Goal: Use online tool/utility: Utilize a website feature to perform a specific function

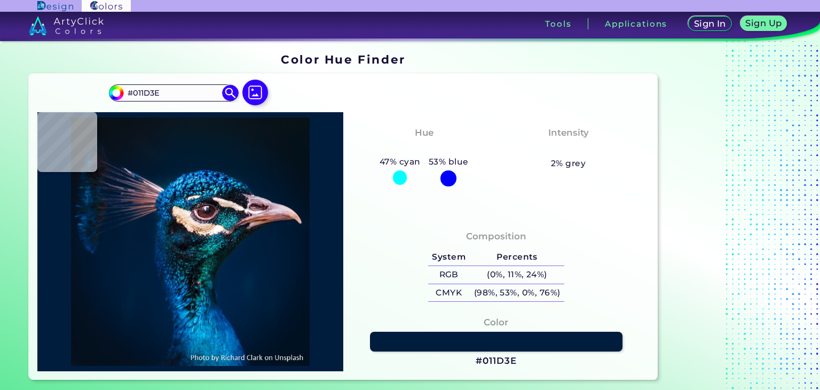
click at [449, 174] on div at bounding box center [448, 178] width 16 height 16
click at [397, 175] on div at bounding box center [400, 177] width 14 height 14
type input "#000000"
type input "#041121"
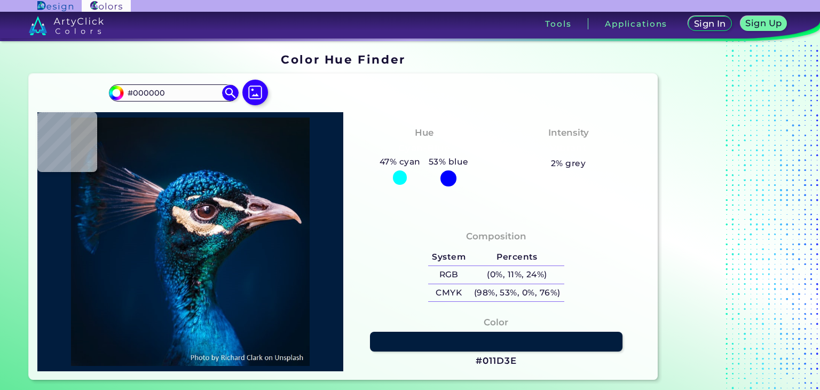
type input "#041121"
type input "#011629"
type input "#00182c"
type input "#00182C"
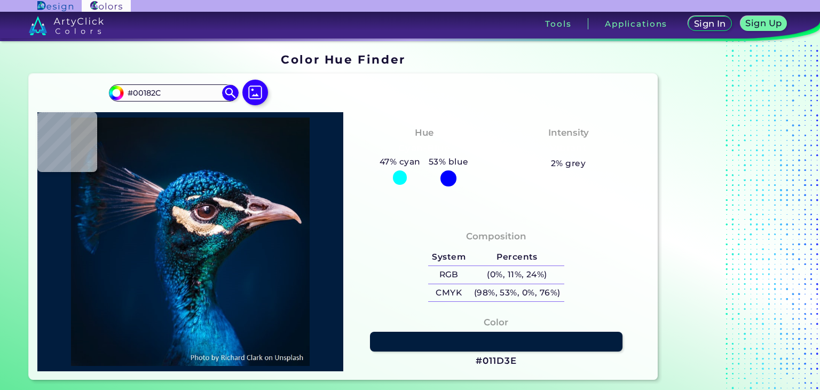
type input "#011a30"
type input "#011A30"
type input "#001a31"
type input "#001A31"
type input "#011d33"
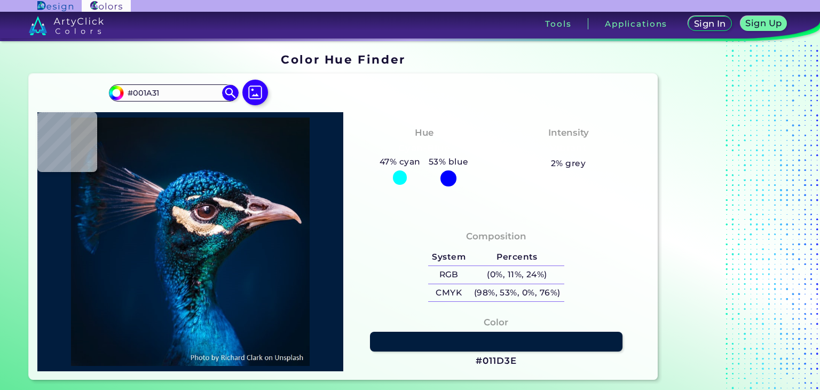
type input "#011D33"
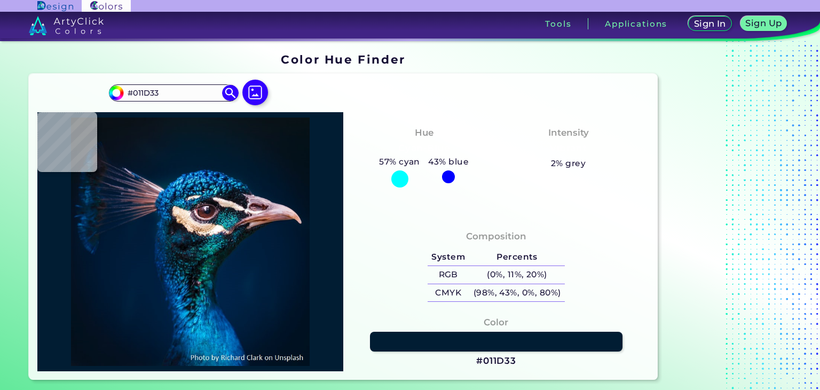
type input "#011f37"
type input "#011F37"
type input "#002036"
type input "#044a73"
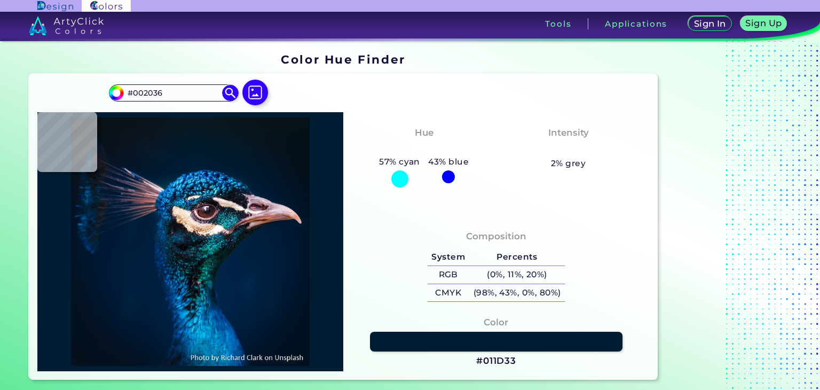
type input "#044A73"
type input "#013762"
type input "#013668"
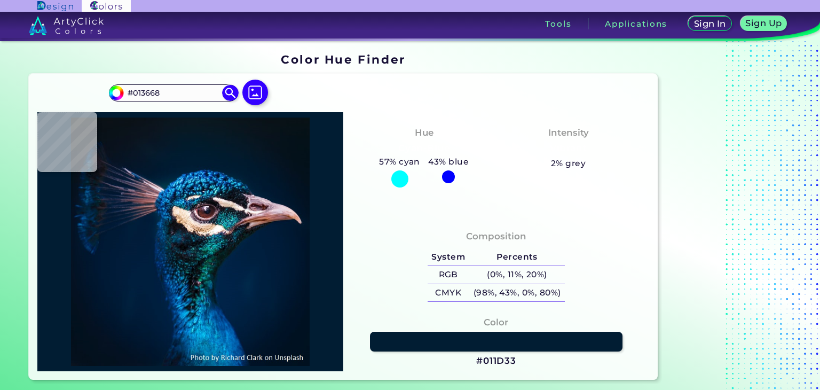
type input "#084d8a"
type input "#084D8A"
type input "#065498"
type input "#0663b1"
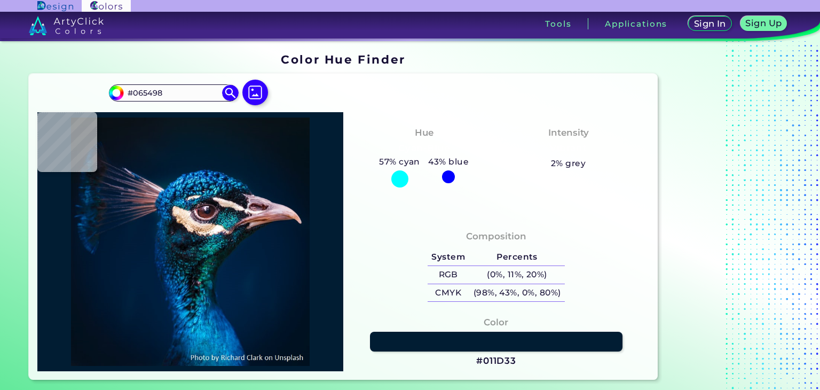
type input "#0663B1"
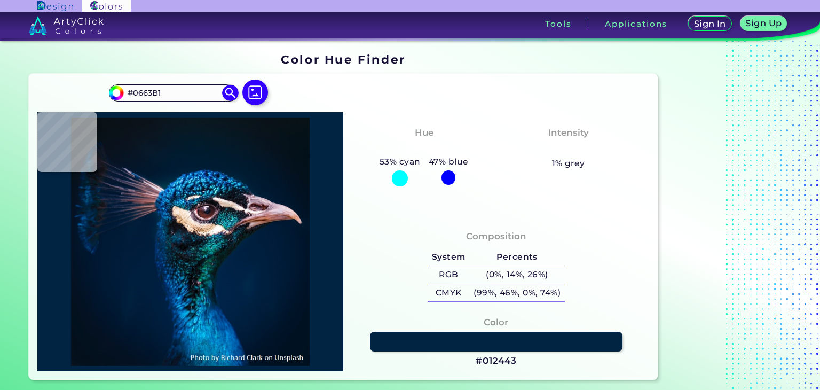
type input "#012443"
type input "#33a9d2"
type input "#33A9D2"
type input "#0a6998"
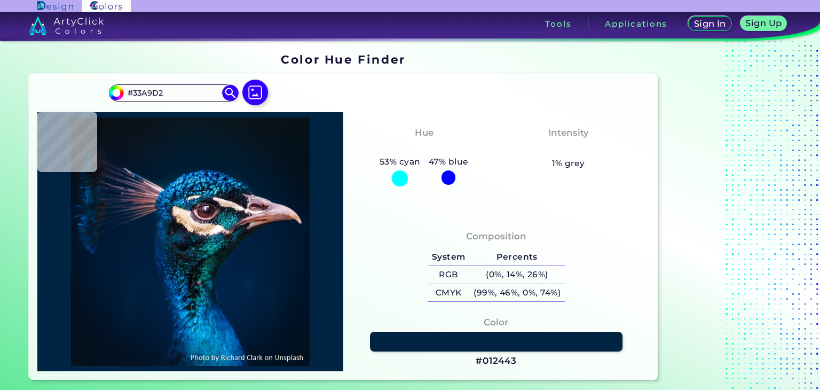
type input "#0A6998"
type input "#1ba6d0"
type input "#1BA6D0"
type input "#003c69"
type input "#003C69"
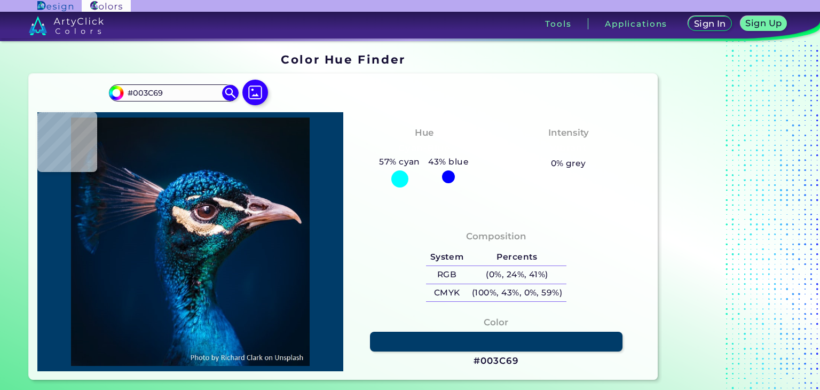
type input "#016799"
type input "#055e83"
type input "#055E83"
type input "#126d83"
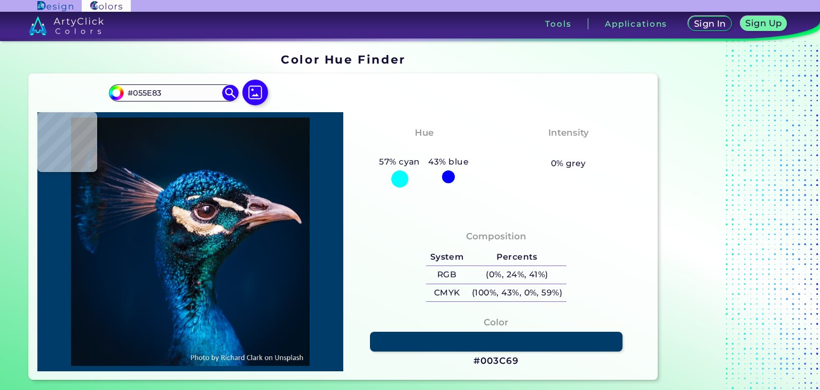
type input "#126D83"
type input "#025a95"
type input "#025A95"
type input "#016086"
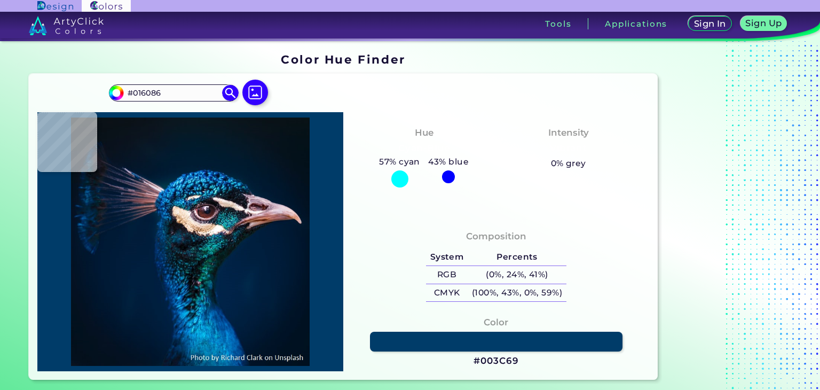
type input "#022239"
type input "#001a31"
type input "#001A31"
type input "#00192d"
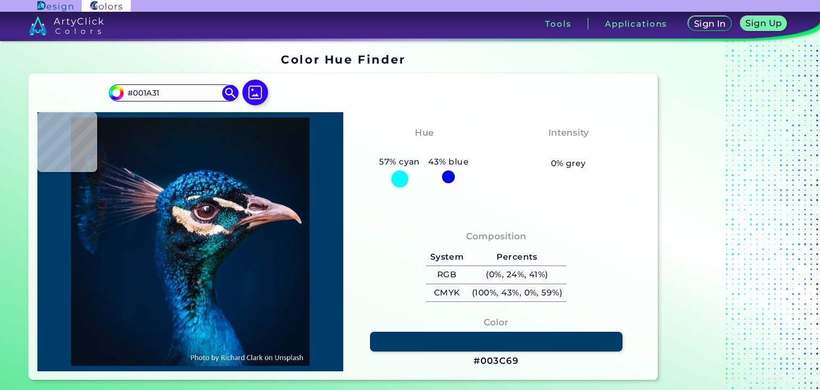
type input "#00192D"
type input "#01182a"
type input "#01182A"
type input "#031424"
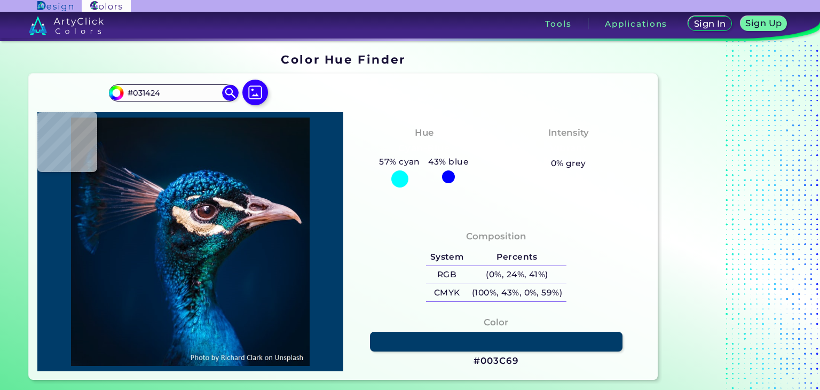
type input "#041121"
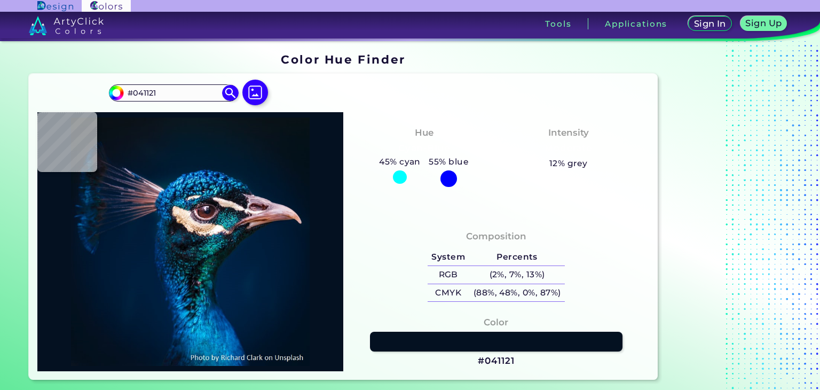
type input "#03111c"
type input "#03111C"
type input "#04121f"
type input "#04121F"
type input "#051222"
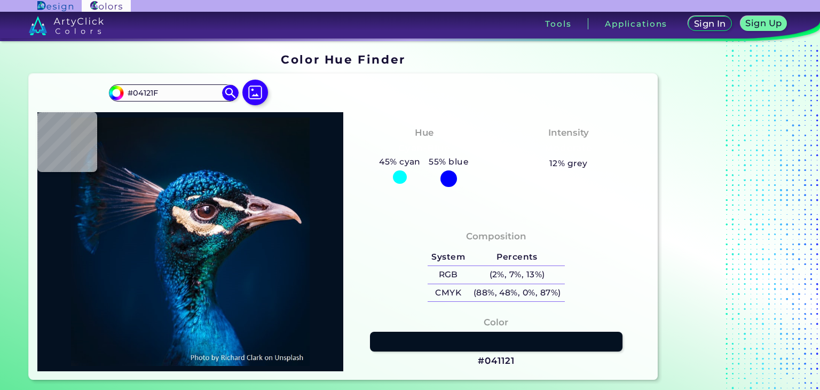
type input "#051222"
type input "#031322"
type input "#031424"
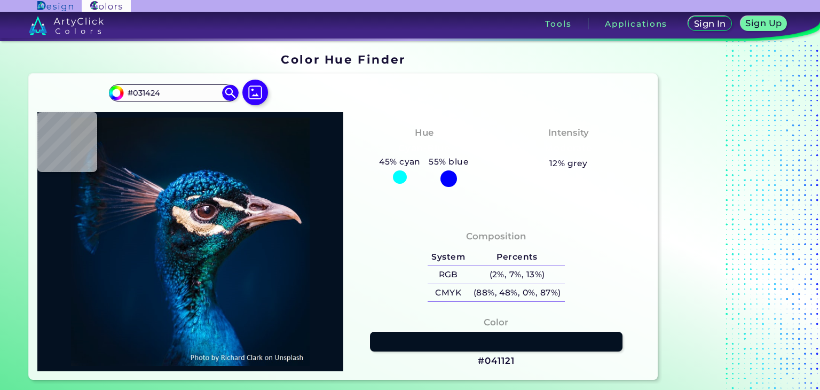
type input "#021426"
type input "#011629"
type input "#001729"
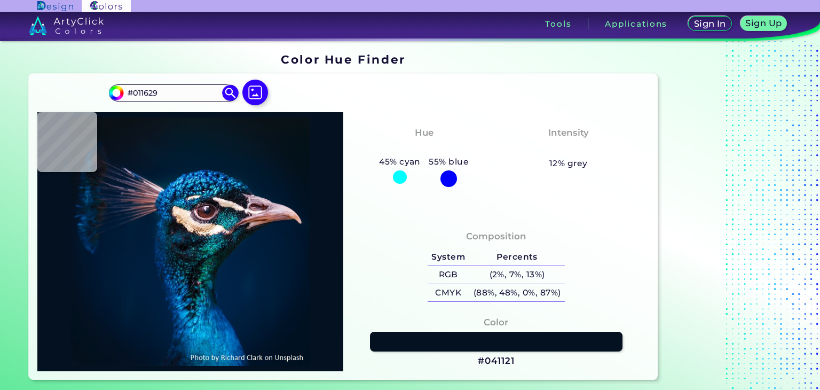
type input "#001729"
type input "#00162a"
type input "#00162A"
type input "#00162b"
type input "#00162B"
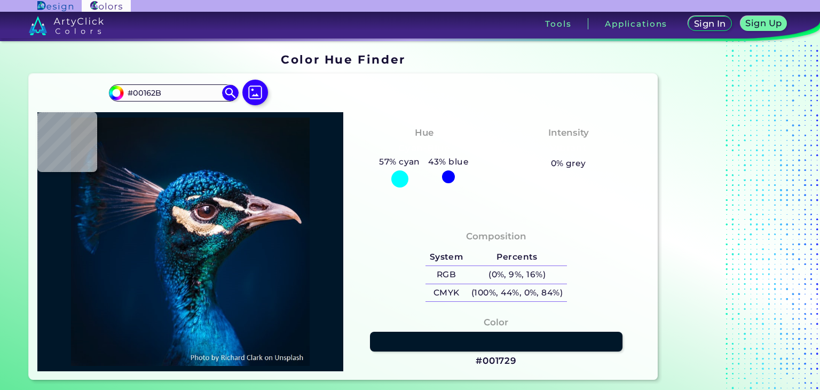
type input "#021526"
type input "#021524"
type input "#031323"
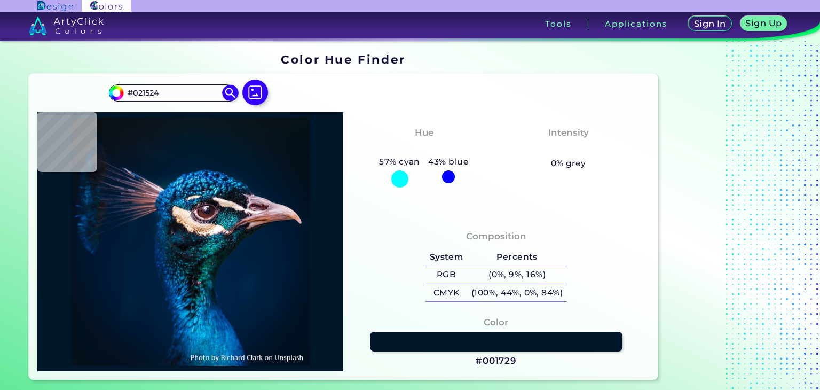
type input "#031323"
type input "#041121"
type input "#03111e"
type input "#03111E"
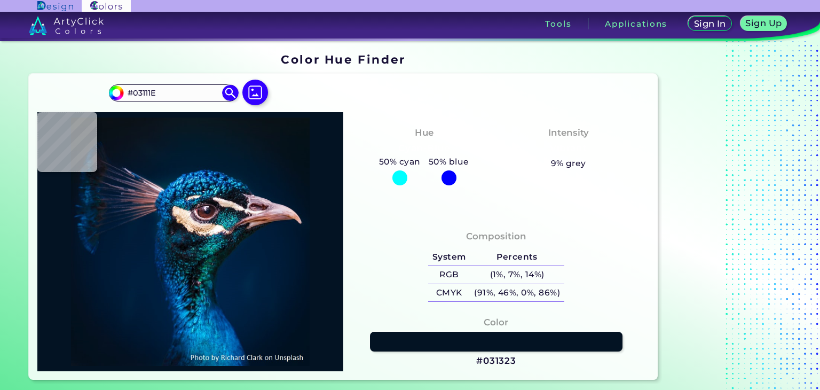
type input "#03111d"
type input "#03111D"
type input "#03111e"
type input "#03111E"
type input "#04111f"
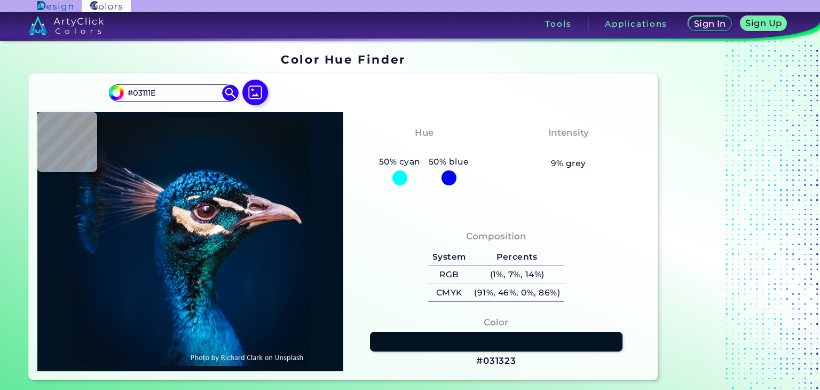
type input "#04111F"
type input "#051220"
type input "#031323"
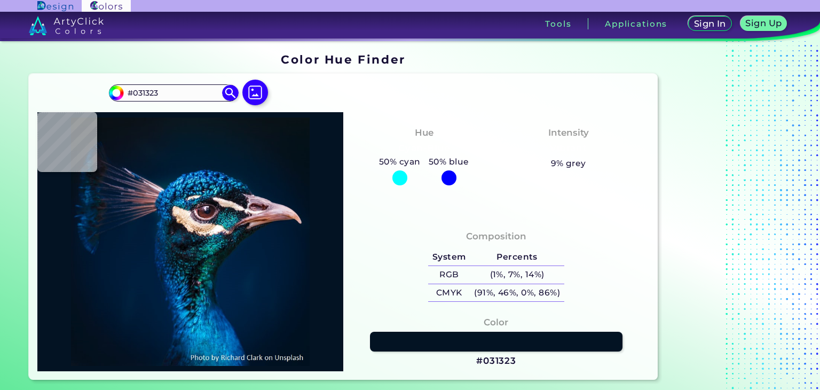
type input "#021323"
type input "#031424"
type input "#021426"
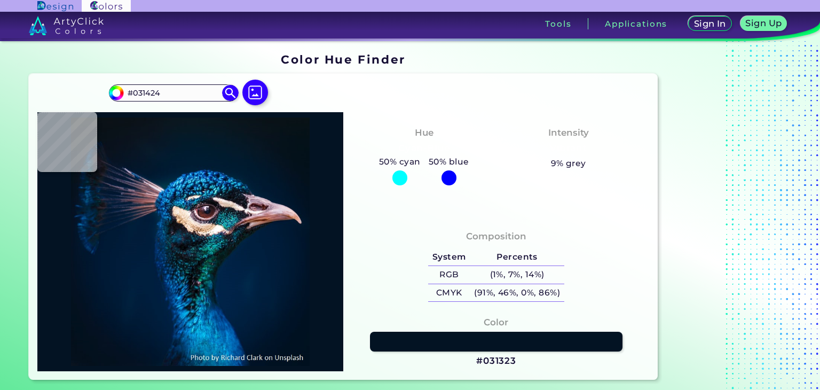
type input "#021426"
type input "#021526"
type input "#021426"
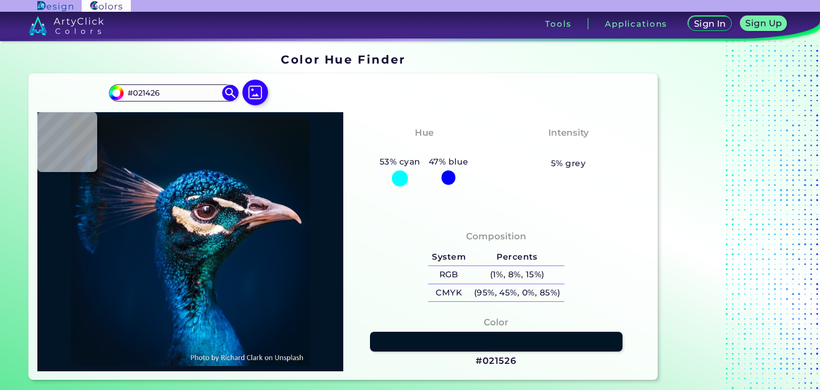
type input "#011627"
type input "#001729"
type input "#00182a"
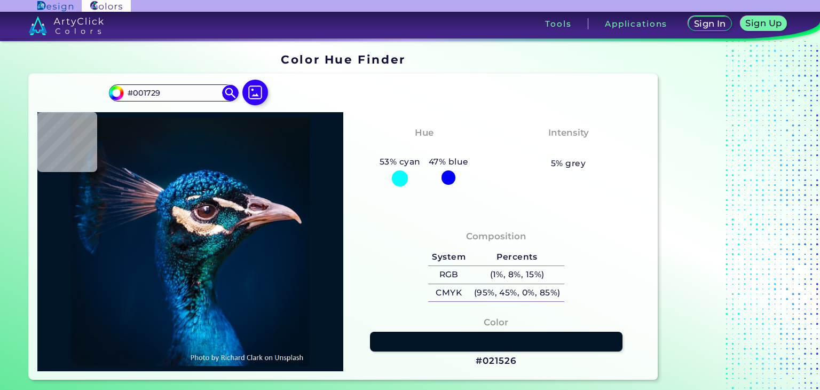
type input "#00182A"
type input "#001a2f"
type input "#001A2F"
type input "#00192d"
type input "#00192D"
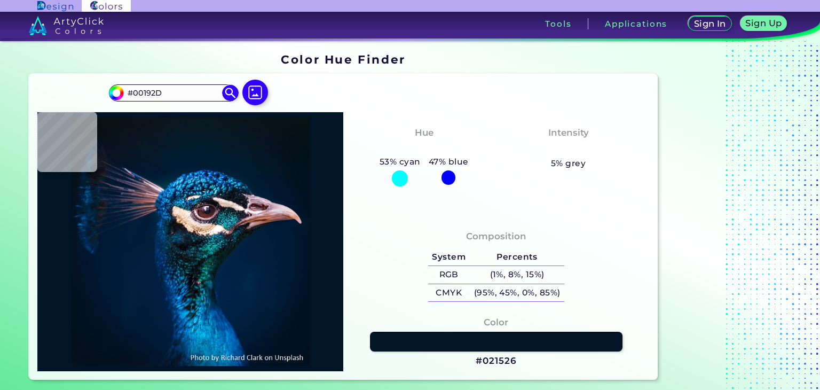
type input "#001a2f"
type input "#001A2F"
type input "#001b30"
type input "#001B30"
type input "#001c32"
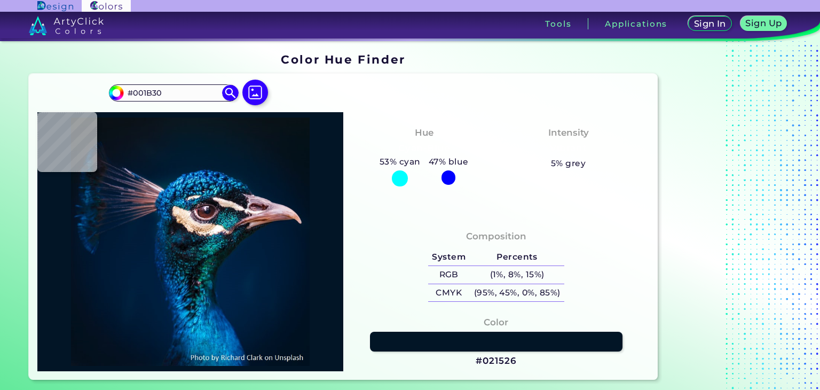
type input "#001C32"
type input "#001d35"
type input "#001D35"
type input "#011f37"
type input "#011F37"
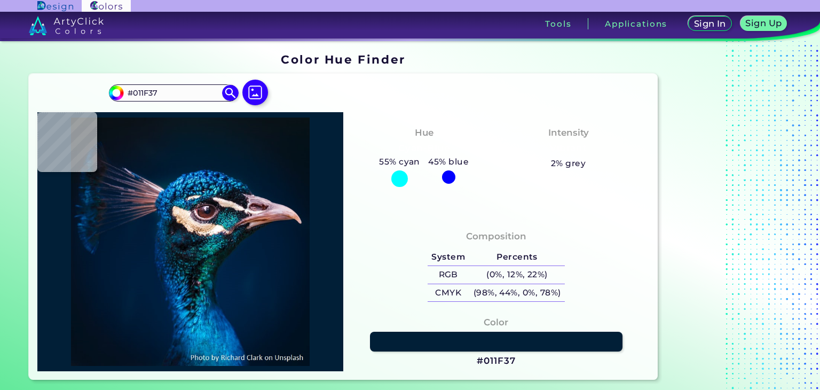
type input "#002139"
type input "#002437"
type input "#044778"
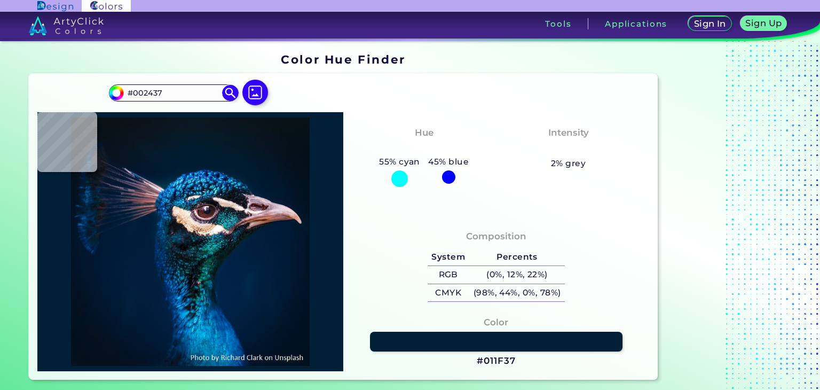
type input "#044778"
type input "#0d8bb7"
type input "#0D8BB7"
type input "#0778b4"
type input "#0778B4"
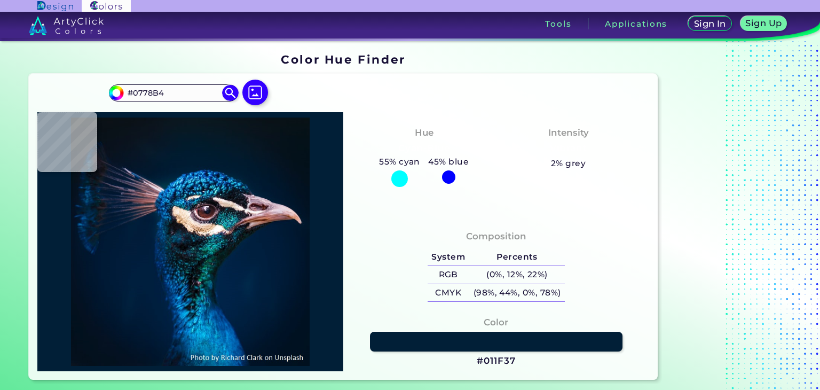
type input "#0997d0"
type input "#0997D0"
type input "#1f7cb5"
type input "#1F7CB5"
type input "#43a5df"
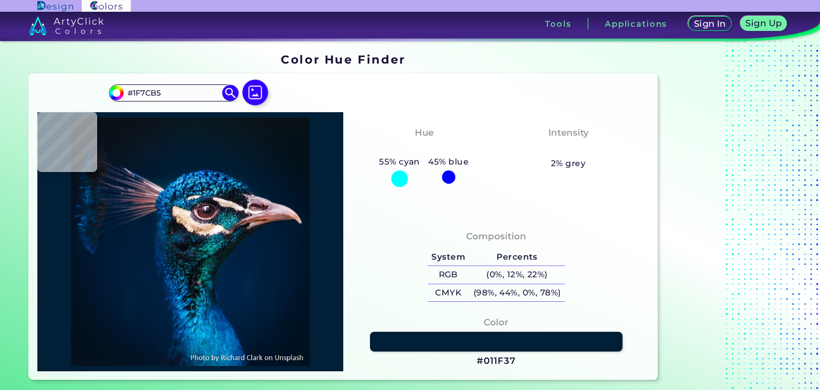
type input "#43A5DF"
type input "#035091"
type input "#0962ac"
type input "#0962AC"
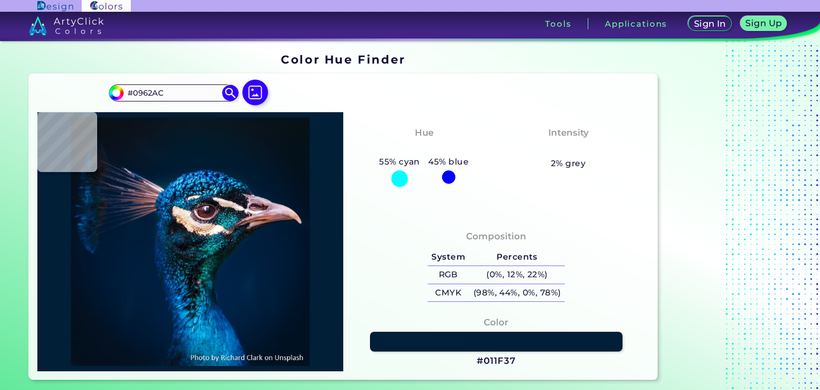
type input "#00255f"
type input "#00255F"
type input "#1d7fc8"
type input "#1D7FC8"
type input "#004580"
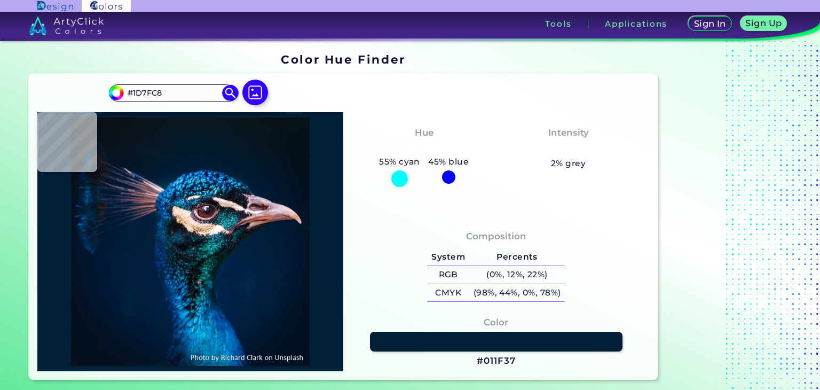
type input "#004580"
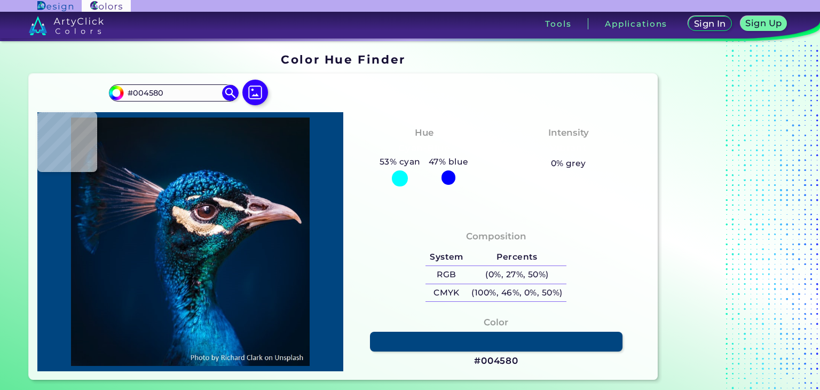
type input "#003a82"
type input "#003A82"
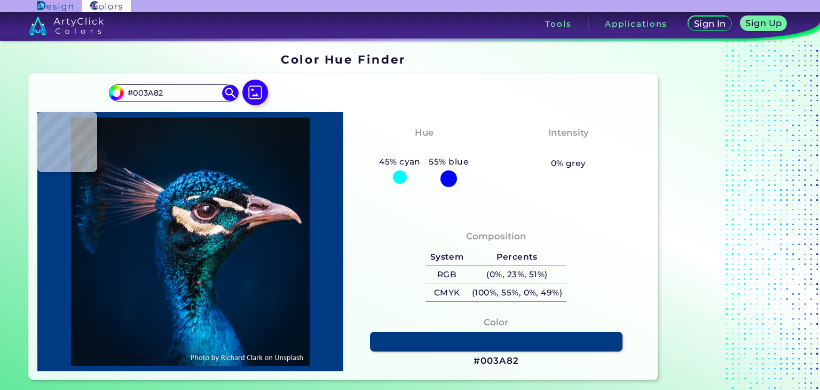
type input "#055cab"
type input "#055CAB"
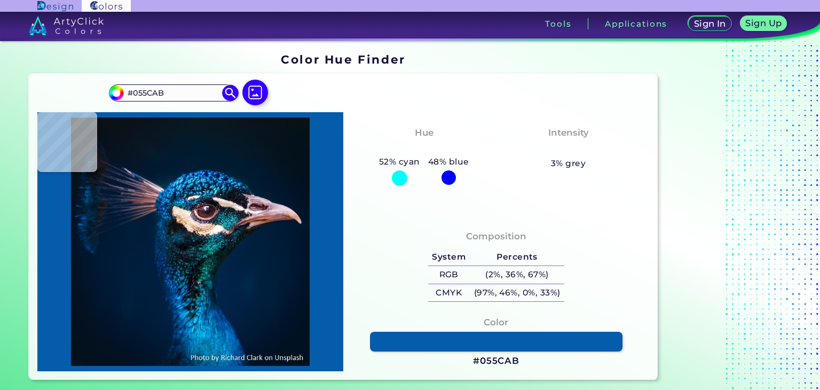
type input "#0d6ea5"
type input "#0D6EA5"
type input "#1a669a"
type input "#1A669A"
type input "#00244a"
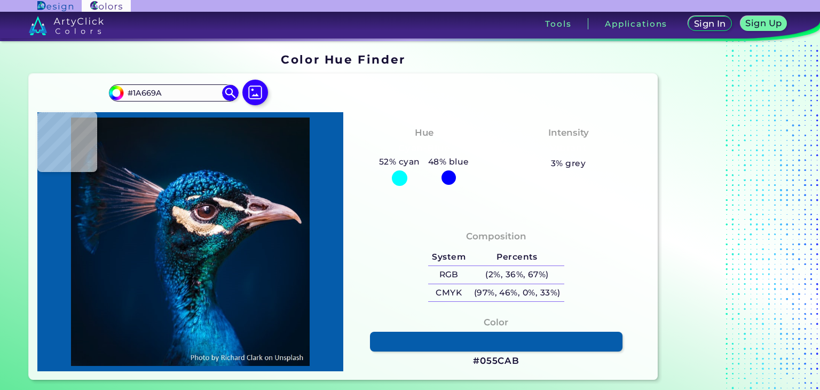
type input "#00244A"
type input "#16567c"
type input "#16567C"
type input "#001124"
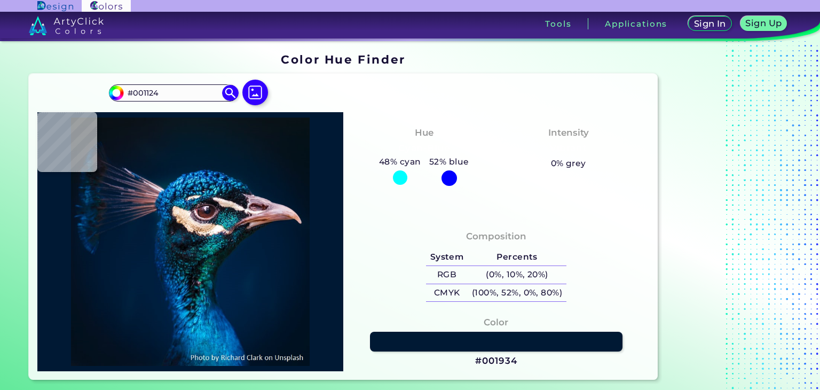
type input "#001934"
type input "#001736"
type input "#032141"
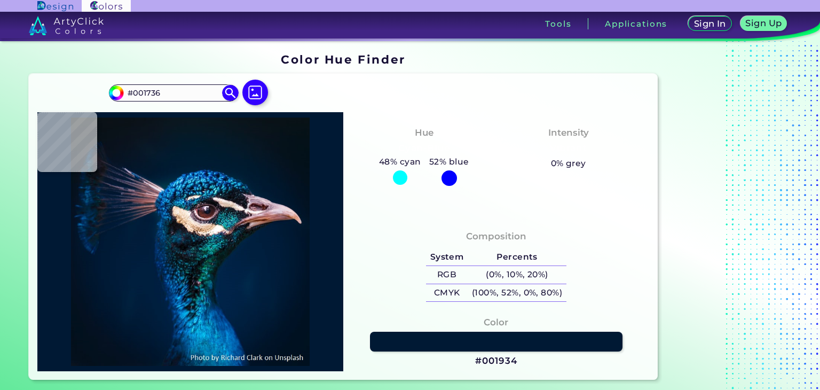
type input "#032141"
type input "#043557"
type input "#24799c"
type input "#24799C"
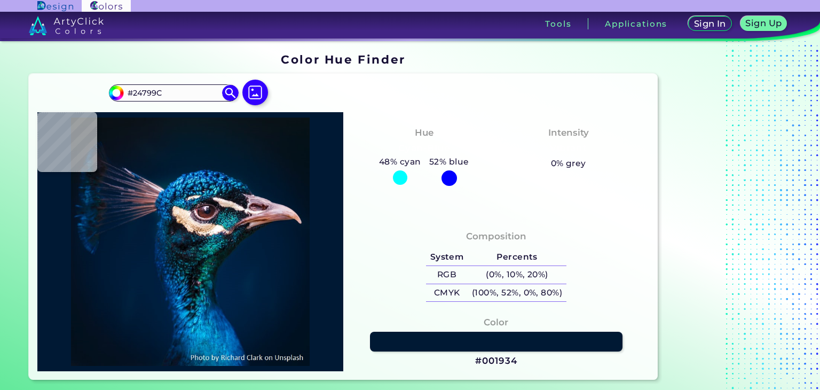
type input "#3a7c9e"
type input "#3A7C9E"
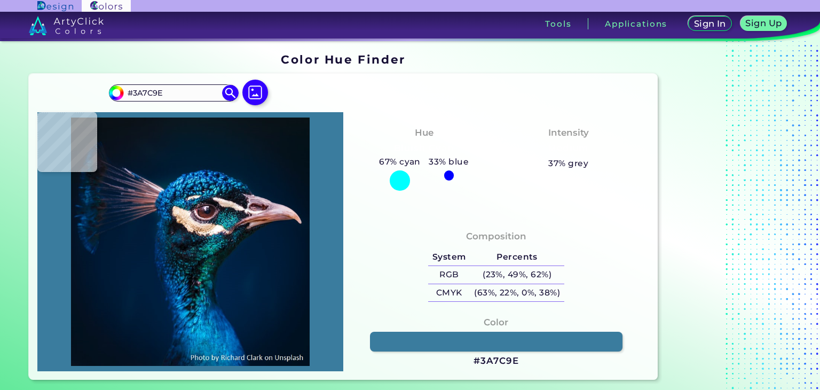
type input "#093153"
type input "#013757"
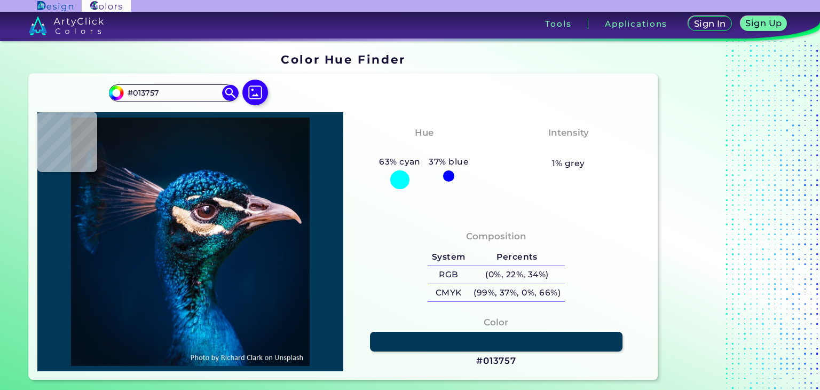
type input "#137e94"
type input "#137E94"
type input "#2185a1"
type input "#2185A1"
type input "#35b7cf"
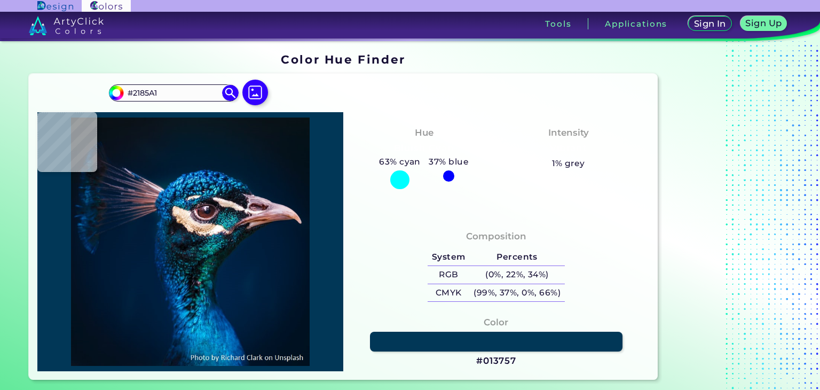
type input "#35B7CF"
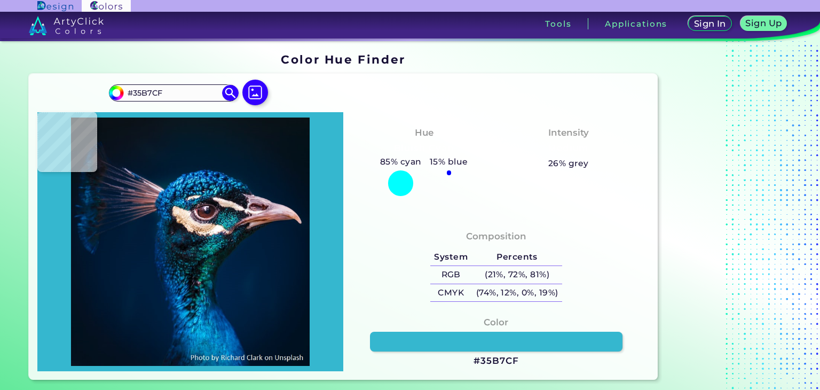
type input "#21a6c3"
type input "#21A6C3"
type input "#047492"
type input "#024451"
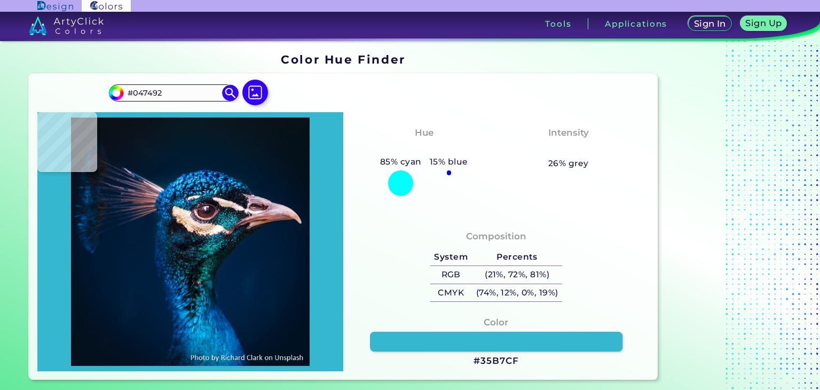
type input "#024451"
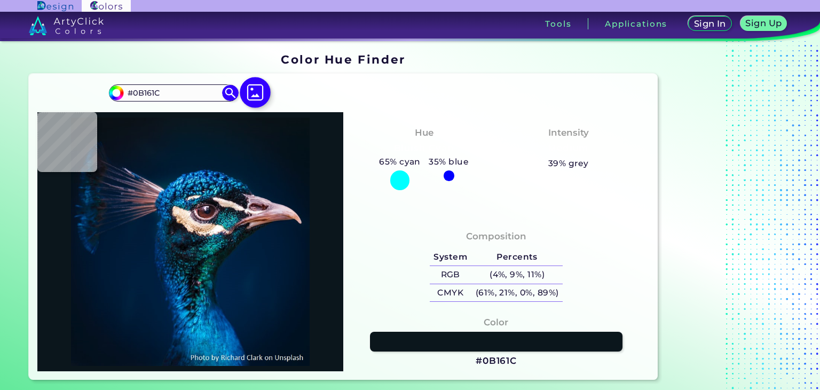
click at [262, 92] on img at bounding box center [255, 92] width 31 height 31
click at [0, 0] on input "file" at bounding box center [0, 0] width 0 height 0
